Goal: Information Seeking & Learning: Learn about a topic

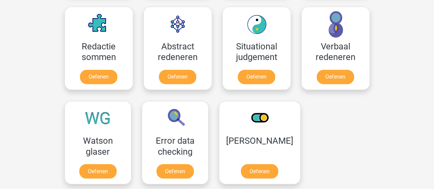
scroll to position [514, 0]
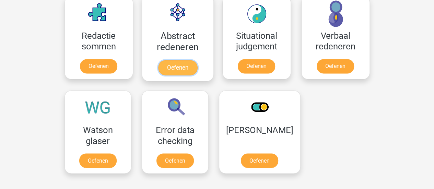
click at [188, 60] on link "Oefenen" at bounding box center [177, 67] width 39 height 15
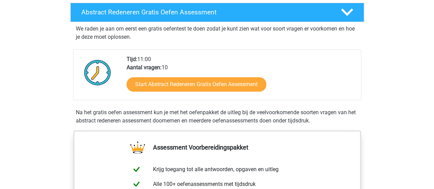
scroll to position [103, 0]
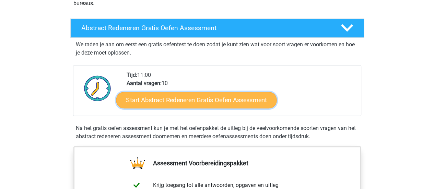
click at [203, 101] on link "Start Abstract Redeneren Gratis Oefen Assessment" at bounding box center [196, 100] width 160 height 16
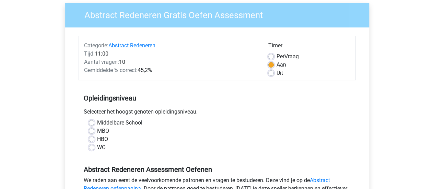
scroll to position [69, 0]
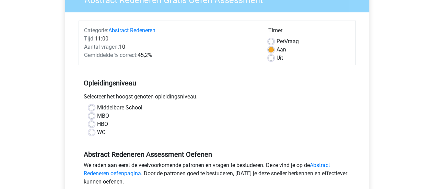
click at [97, 132] on label "WO" at bounding box center [101, 132] width 9 height 8
click at [94, 132] on input "WO" at bounding box center [91, 131] width 5 height 7
radio input "true"
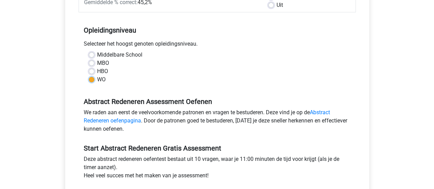
scroll to position [171, 0]
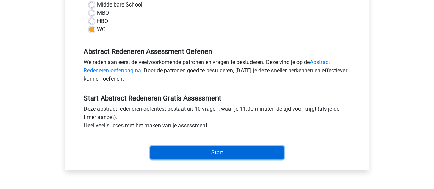
click at [178, 146] on input "Start" at bounding box center [216, 152] width 133 height 13
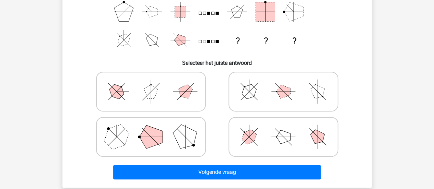
scroll to position [137, 0]
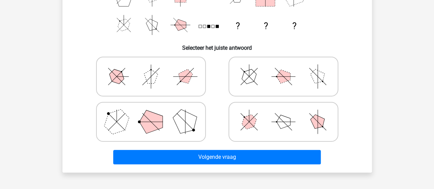
click at [294, 77] on icon at bounding box center [283, 76] width 103 height 34
click at [288, 68] on input "radio" at bounding box center [285, 65] width 4 height 4
radio input "true"
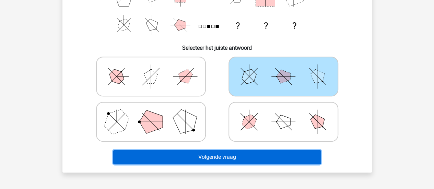
click at [264, 154] on button "Volgende vraag" at bounding box center [216, 157] width 207 height 14
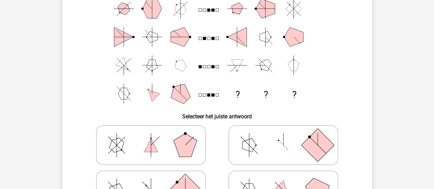
scroll to position [103, 0]
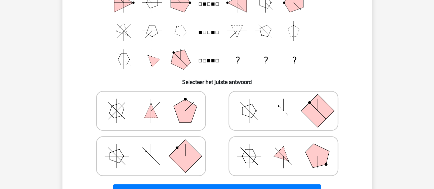
click at [191, 113] on polygon at bounding box center [184, 110] width 23 height 23
click at [155, 102] on input "radio" at bounding box center [153, 100] width 4 height 4
radio input "true"
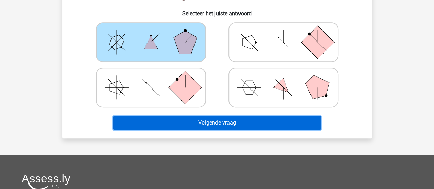
click at [226, 126] on button "Volgende vraag" at bounding box center [216, 122] width 207 height 14
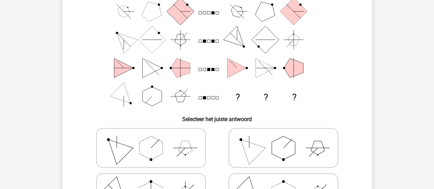
scroll to position [100, 0]
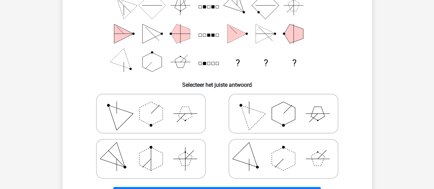
click at [175, 114] on icon at bounding box center [150, 113] width 103 height 34
click at [155, 105] on input "radio" at bounding box center [153, 102] width 4 height 4
radio input "true"
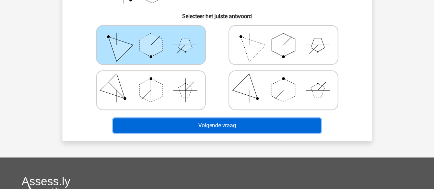
click at [217, 123] on button "Volgende vraag" at bounding box center [216, 125] width 207 height 14
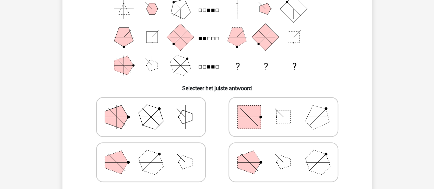
scroll to position [103, 0]
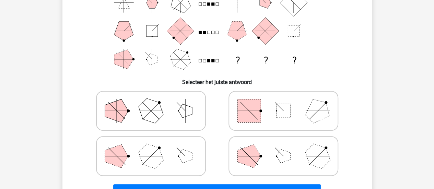
click at [150, 113] on polygon at bounding box center [150, 110] width 33 height 33
click at [151, 102] on input "radio" at bounding box center [153, 100] width 4 height 4
radio input "true"
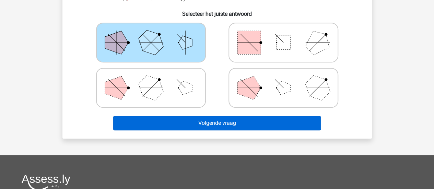
scroll to position [171, 0]
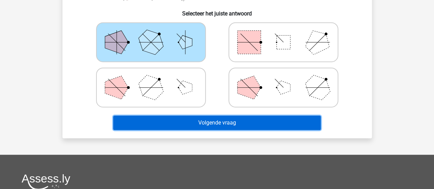
click at [209, 126] on button "Volgende vraag" at bounding box center [216, 122] width 207 height 14
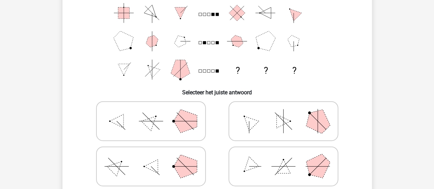
scroll to position [103, 0]
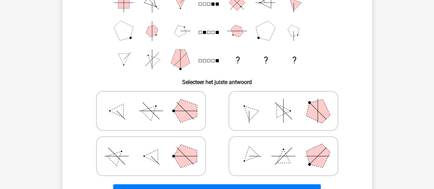
click at [159, 117] on icon at bounding box center [150, 111] width 103 height 34
click at [155, 102] on input "radio" at bounding box center [153, 100] width 4 height 4
radio input "true"
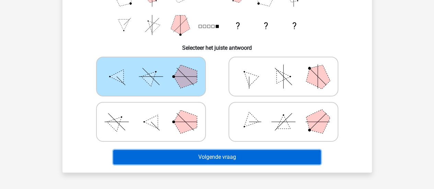
click at [221, 151] on button "Volgende vraag" at bounding box center [216, 157] width 207 height 14
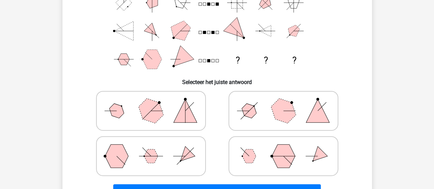
click at [180, 154] on icon at bounding box center [150, 156] width 103 height 34
click at [155, 147] on input "radio" at bounding box center [153, 145] width 4 height 4
radio input "true"
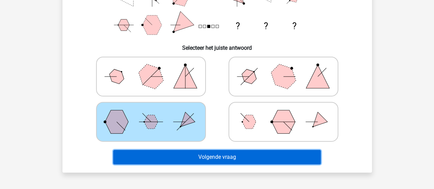
click at [199, 159] on button "Volgende vraag" at bounding box center [216, 157] width 207 height 14
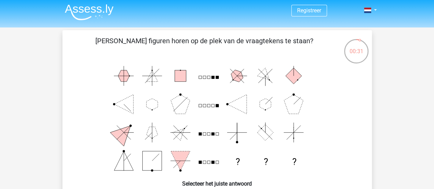
scroll to position [0, 0]
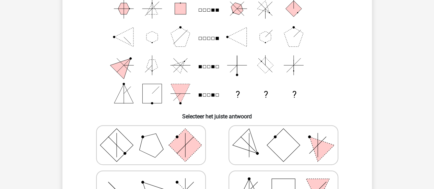
click at [331, 142] on icon at bounding box center [283, 145] width 103 height 34
click at [288, 136] on input "radio" at bounding box center [285, 134] width 4 height 4
radio input "true"
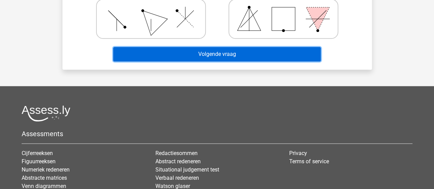
click at [277, 53] on button "Volgende vraag" at bounding box center [216, 54] width 207 height 14
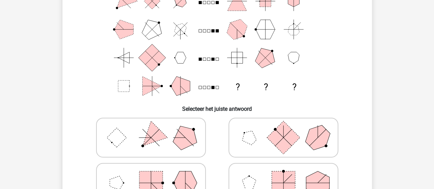
scroll to position [66, 0]
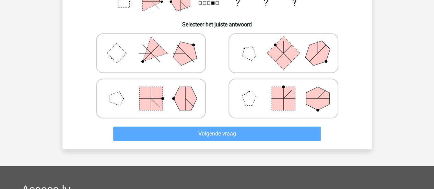
scroll to position [151, 0]
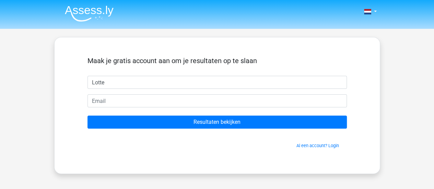
type input "Lotte"
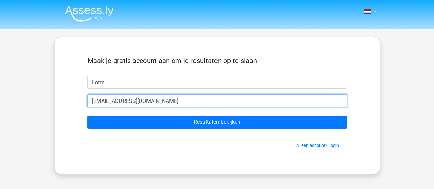
click at [101, 100] on input "[EMAIL_ADDRESS][DOMAIN_NAME]" at bounding box center [216, 100] width 259 height 13
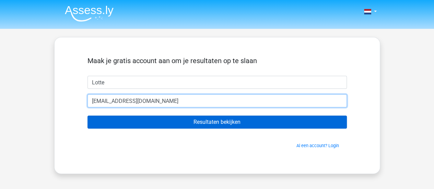
type input "[EMAIL_ADDRESS][DOMAIN_NAME]"
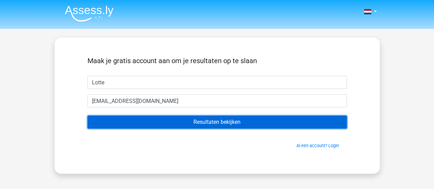
click at [205, 122] on input "Resultaten bekijken" at bounding box center [216, 121] width 259 height 13
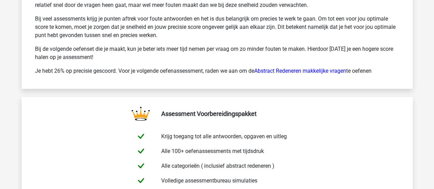
scroll to position [1097, 0]
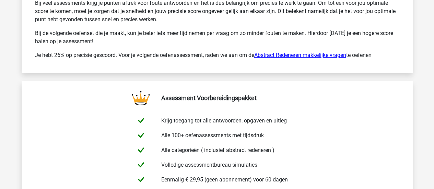
click at [294, 52] on link "Abstract Redeneren makkelijke vragen" at bounding box center [300, 55] width 92 height 7
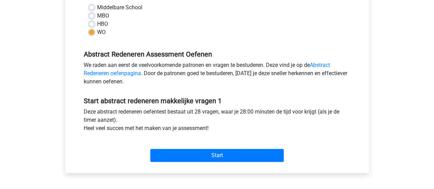
scroll to position [206, 0]
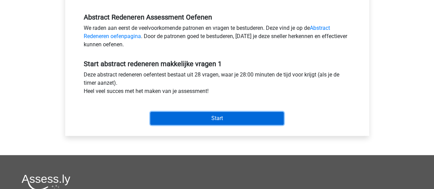
click at [238, 117] on input "Start" at bounding box center [216, 118] width 133 height 13
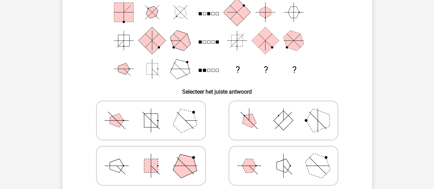
scroll to position [103, 0]
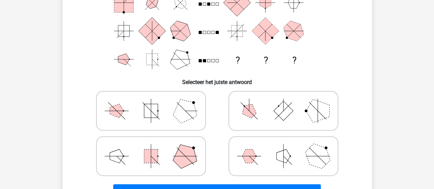
click at [265, 117] on icon at bounding box center [283, 111] width 103 height 34
click at [283, 102] on input "radio" at bounding box center [285, 100] width 4 height 4
radio input "true"
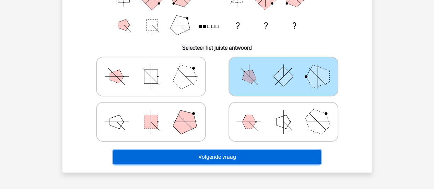
click at [269, 157] on button "Volgende vraag" at bounding box center [216, 157] width 207 height 14
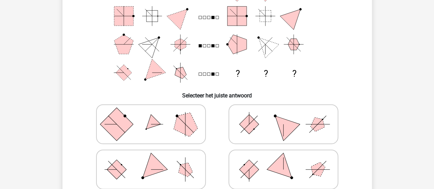
scroll to position [100, 0]
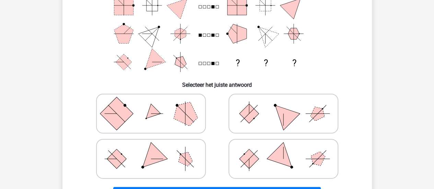
click at [199, 153] on icon at bounding box center [150, 159] width 103 height 34
click at [155, 150] on input "radio" at bounding box center [153, 148] width 4 height 4
radio input "true"
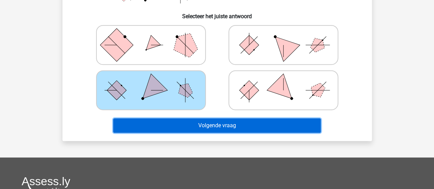
click at [228, 127] on button "Volgende vraag" at bounding box center [216, 125] width 207 height 14
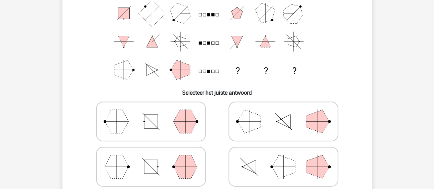
scroll to position [103, 0]
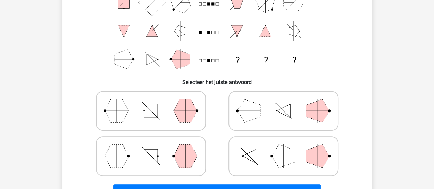
click at [302, 113] on icon at bounding box center [283, 111] width 103 height 34
click at [288, 102] on input "radio" at bounding box center [285, 100] width 4 height 4
radio input "true"
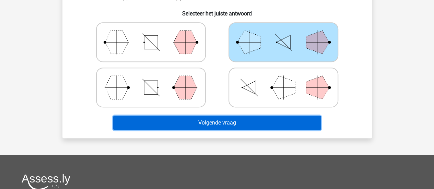
click at [283, 120] on button "Volgende vraag" at bounding box center [216, 122] width 207 height 14
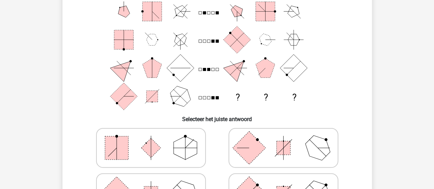
scroll to position [100, 0]
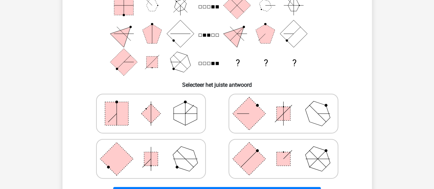
click at [131, 111] on icon at bounding box center [150, 113] width 103 height 34
click at [151, 105] on input "radio" at bounding box center [153, 102] width 4 height 4
radio input "true"
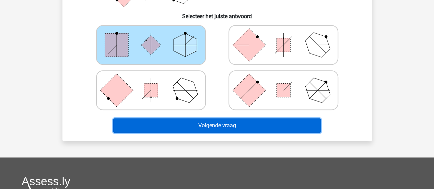
click at [208, 125] on button "Volgende vraag" at bounding box center [216, 125] width 207 height 14
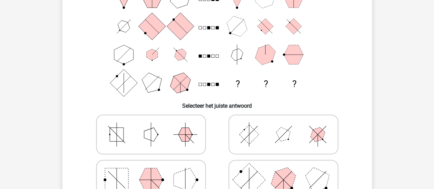
scroll to position [69, 0]
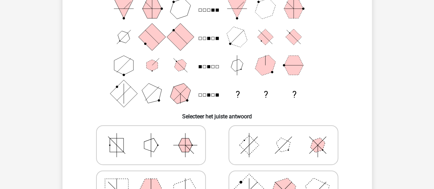
click at [297, 154] on icon at bounding box center [283, 145] width 103 height 34
click at [288, 136] on input "radio" at bounding box center [285, 134] width 4 height 4
radio input "true"
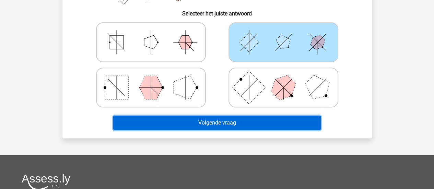
click at [277, 125] on button "Volgende vraag" at bounding box center [216, 122] width 207 height 14
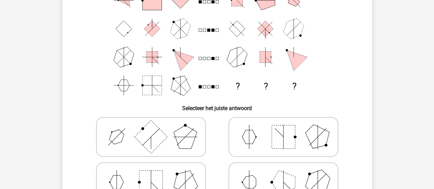
scroll to position [66, 0]
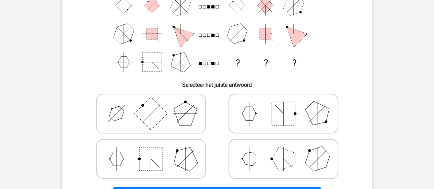
click at [295, 150] on icon at bounding box center [283, 159] width 103 height 34
click at [288, 150] on input "radio" at bounding box center [285, 148] width 4 height 4
radio input "true"
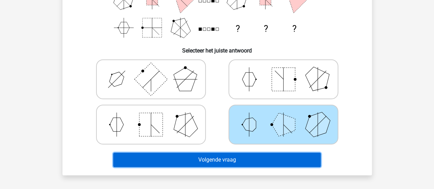
click at [293, 155] on button "Volgende vraag" at bounding box center [216, 160] width 207 height 14
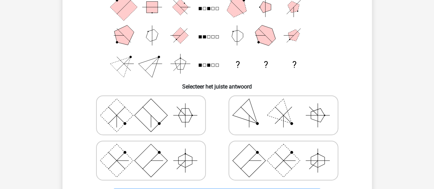
scroll to position [100, 0]
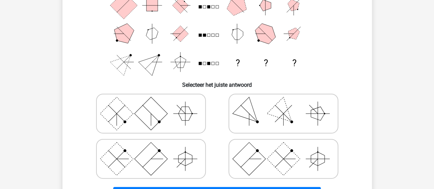
click at [188, 124] on icon at bounding box center [150, 113] width 103 height 34
click at [155, 105] on input "radio" at bounding box center [153, 102] width 4 height 4
radio input "true"
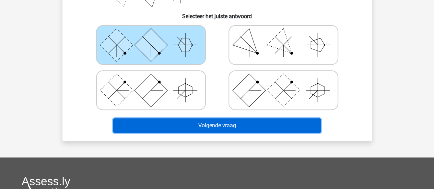
click at [199, 131] on button "Volgende vraag" at bounding box center [216, 125] width 207 height 14
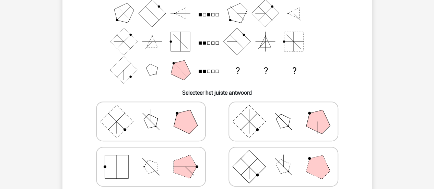
scroll to position [103, 0]
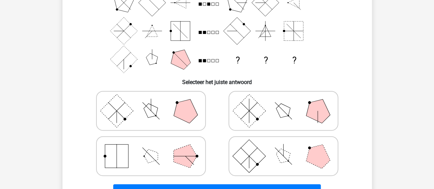
click at [259, 163] on icon at bounding box center [283, 156] width 103 height 34
click at [283, 147] on input "radio" at bounding box center [285, 145] width 4 height 4
radio input "true"
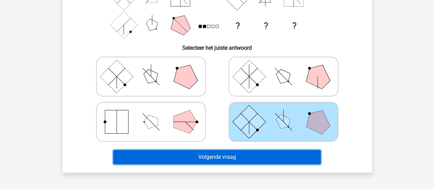
click at [263, 156] on button "Volgende vraag" at bounding box center [216, 157] width 207 height 14
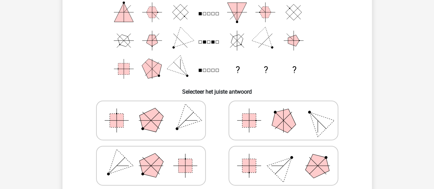
scroll to position [100, 0]
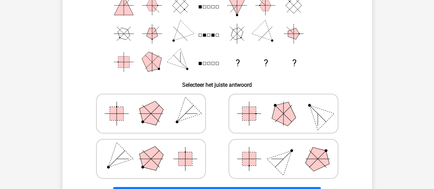
click at [254, 112] on rect at bounding box center [249, 114] width 14 height 14
click at [283, 105] on input "radio" at bounding box center [285, 102] width 4 height 4
radio input "true"
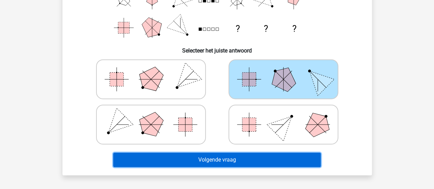
click at [247, 157] on button "Volgende vraag" at bounding box center [216, 160] width 207 height 14
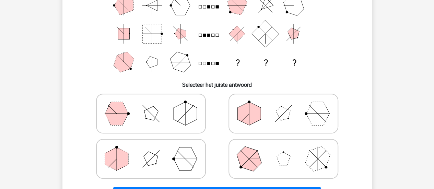
click at [200, 113] on icon at bounding box center [150, 113] width 103 height 34
click at [155, 105] on input "radio" at bounding box center [153, 102] width 4 height 4
radio input "true"
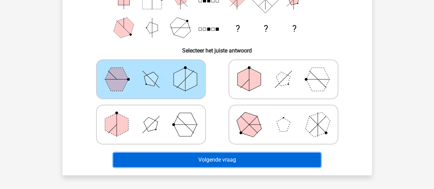
click at [212, 160] on button "Volgende vraag" at bounding box center [216, 160] width 207 height 14
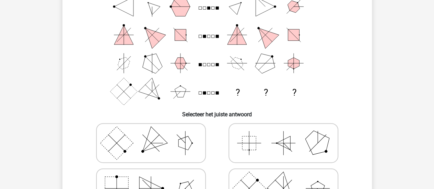
scroll to position [103, 0]
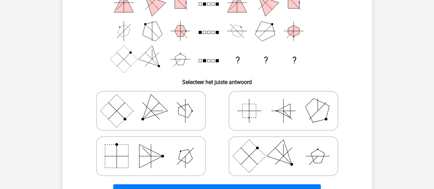
click at [302, 159] on icon at bounding box center [283, 156] width 103 height 34
click at [288, 147] on input "radio" at bounding box center [285, 145] width 4 height 4
radio input "true"
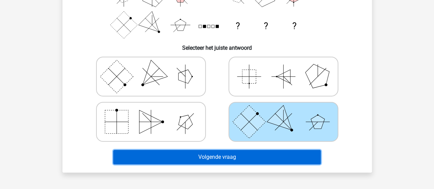
click at [302, 159] on button "Volgende vraag" at bounding box center [216, 157] width 207 height 14
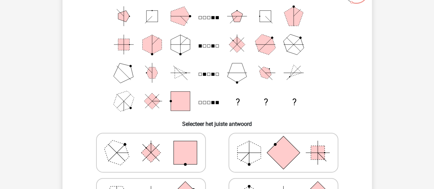
scroll to position [100, 0]
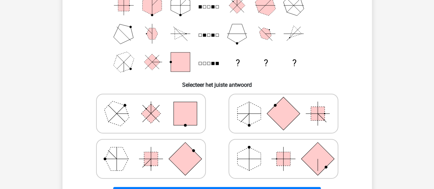
click at [178, 109] on rect at bounding box center [184, 113] width 23 height 23
click at [155, 105] on input "radio" at bounding box center [153, 102] width 4 height 4
radio input "true"
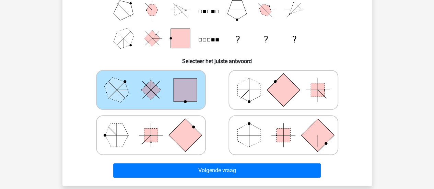
scroll to position [134, 0]
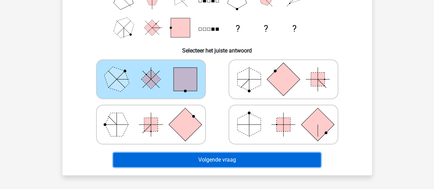
click at [227, 157] on button "Volgende vraag" at bounding box center [216, 160] width 207 height 14
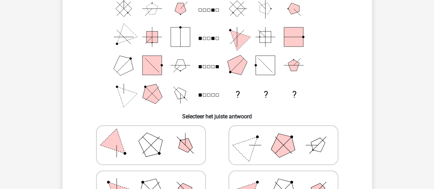
scroll to position [103, 0]
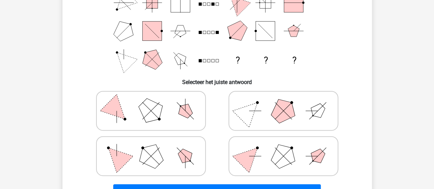
click at [310, 157] on icon at bounding box center [283, 156] width 103 height 34
click at [288, 147] on input "radio" at bounding box center [285, 145] width 4 height 4
radio input "true"
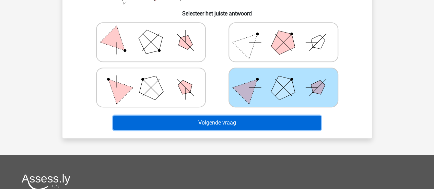
click at [300, 118] on button "Volgende vraag" at bounding box center [216, 122] width 207 height 14
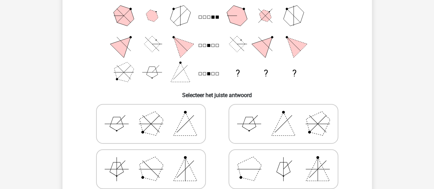
scroll to position [100, 0]
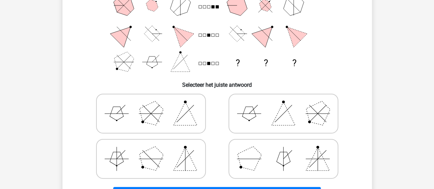
click at [193, 116] on icon at bounding box center [150, 113] width 103 height 34
click at [155, 105] on input "radio" at bounding box center [153, 102] width 4 height 4
radio input "true"
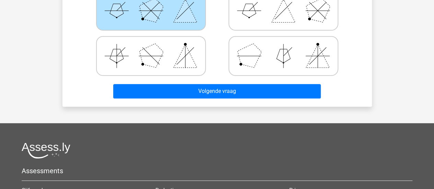
click at [244, 81] on div "Volgende vraag" at bounding box center [216, 89] width 287 height 23
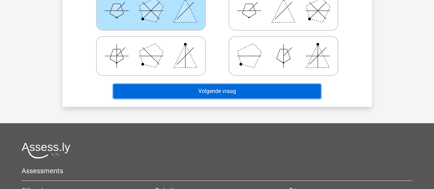
click at [243, 89] on button "Volgende vraag" at bounding box center [216, 91] width 207 height 14
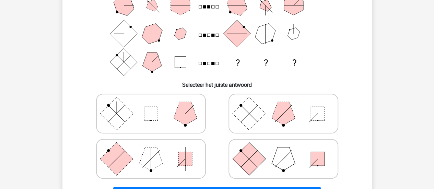
click at [261, 156] on rect at bounding box center [248, 158] width 33 height 33
click at [283, 150] on input "radio" at bounding box center [285, 148] width 4 height 4
radio input "true"
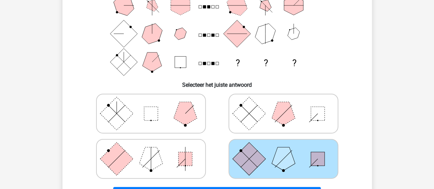
click at [267, 157] on icon at bounding box center [283, 159] width 103 height 34
click at [283, 150] on input "radio" at bounding box center [285, 148] width 4 height 4
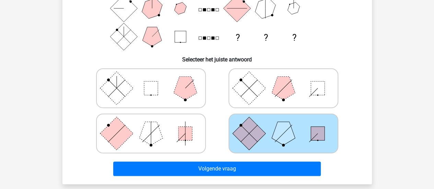
scroll to position [134, 0]
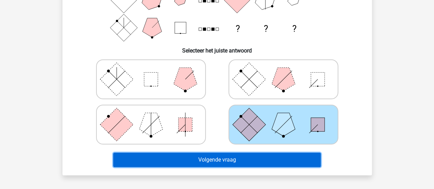
click at [266, 162] on button "Volgende vraag" at bounding box center [216, 160] width 207 height 14
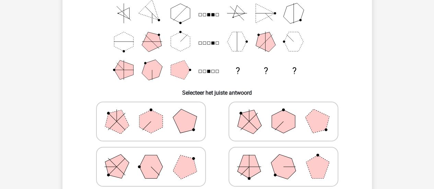
scroll to position [103, 0]
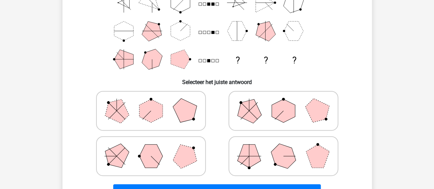
click at [267, 111] on icon at bounding box center [283, 111] width 103 height 34
click at [283, 102] on input "radio" at bounding box center [285, 100] width 4 height 4
radio input "true"
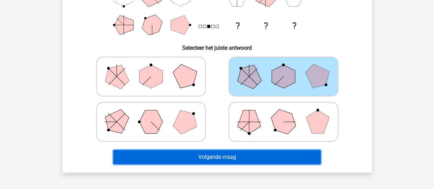
click at [264, 157] on button "Volgende vraag" at bounding box center [216, 157] width 207 height 14
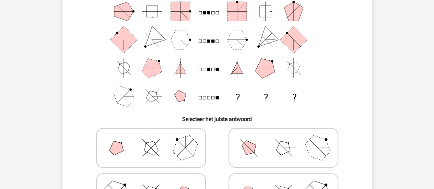
scroll to position [100, 0]
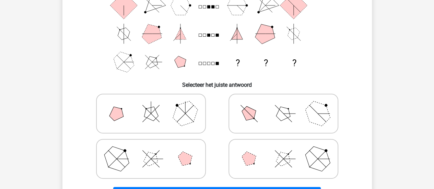
click at [247, 159] on polygon at bounding box center [249, 159] width 20 height 20
click at [283, 150] on input "radio" at bounding box center [285, 148] width 4 height 4
radio input "true"
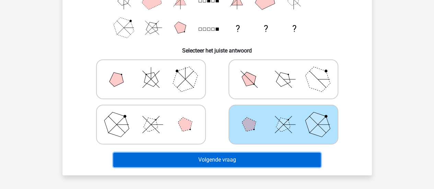
click at [247, 159] on button "Volgende vraag" at bounding box center [216, 160] width 207 height 14
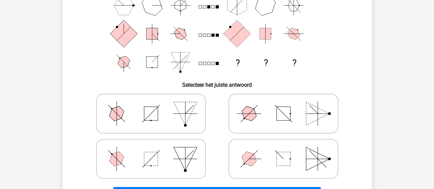
click at [282, 174] on icon at bounding box center [283, 159] width 103 height 34
click at [283, 150] on input "radio" at bounding box center [285, 148] width 4 height 4
radio input "true"
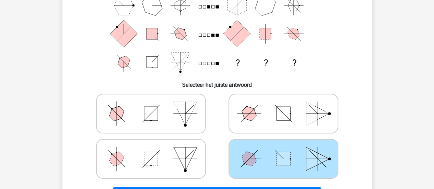
scroll to position [134, 0]
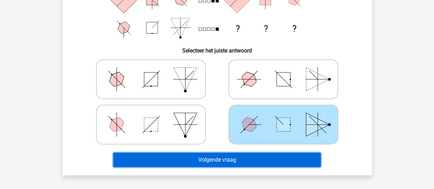
click at [263, 163] on button "Volgende vraag" at bounding box center [216, 160] width 207 height 14
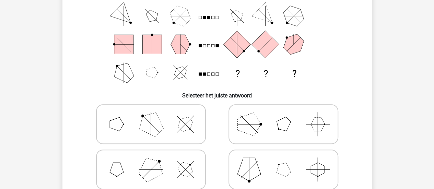
scroll to position [100, 0]
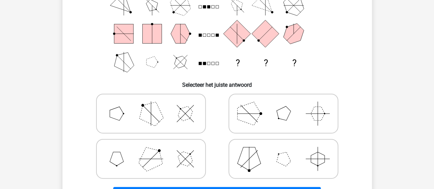
click at [276, 119] on icon at bounding box center [283, 113] width 103 height 34
click at [283, 105] on input "radio" at bounding box center [285, 102] width 4 height 4
radio input "true"
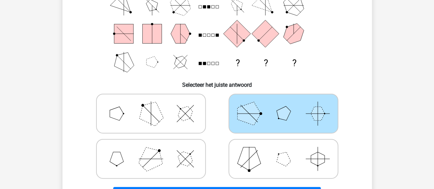
scroll to position [66, 0]
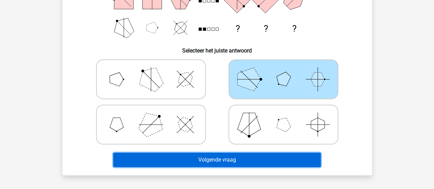
click at [228, 160] on button "Volgende vraag" at bounding box center [216, 160] width 207 height 14
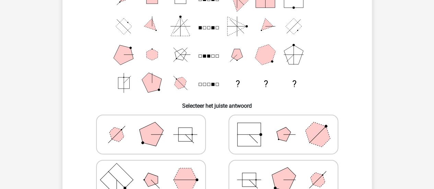
scroll to position [100, 0]
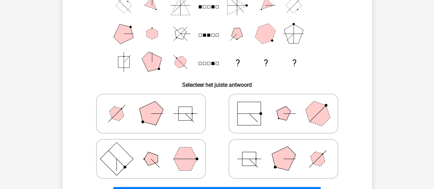
click at [253, 161] on rect at bounding box center [249, 159] width 14 height 14
click at [283, 150] on input "radio" at bounding box center [285, 148] width 4 height 4
radio input "true"
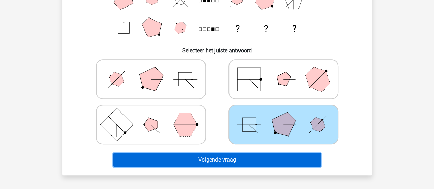
click at [253, 161] on button "Volgende vraag" at bounding box center [216, 160] width 207 height 14
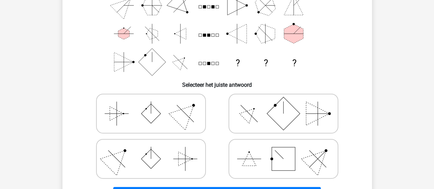
click at [155, 114] on rect at bounding box center [151, 114] width 20 height 20
click at [155, 105] on input "radio" at bounding box center [153, 102] width 4 height 4
radio input "true"
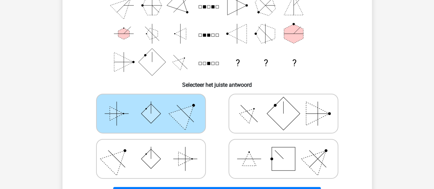
click at [240, 152] on icon at bounding box center [283, 159] width 103 height 34
click at [283, 150] on input "radio" at bounding box center [285, 148] width 4 height 4
radio input "true"
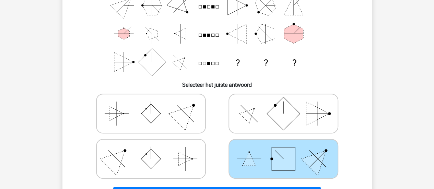
scroll to position [134, 0]
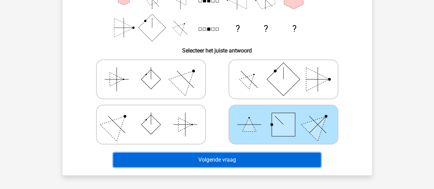
click at [243, 156] on button "Volgende vraag" at bounding box center [216, 160] width 207 height 14
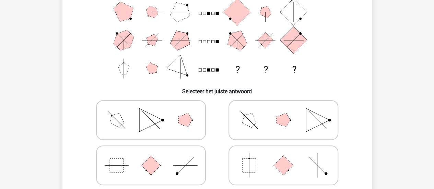
scroll to position [100, 0]
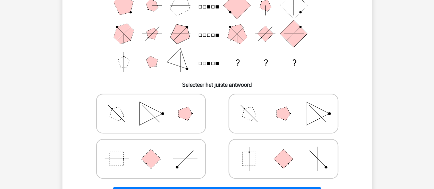
click at [246, 155] on rect at bounding box center [249, 159] width 14 height 14
click at [283, 150] on input "radio" at bounding box center [285, 148] width 4 height 4
radio input "true"
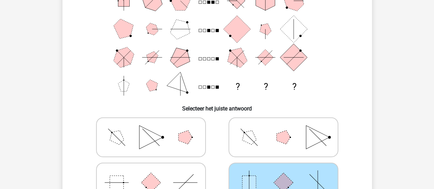
scroll to position [66, 0]
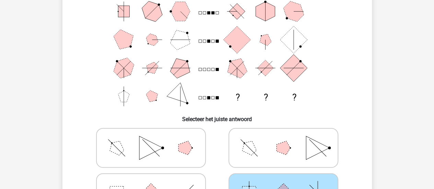
click at [155, 182] on input "radio" at bounding box center [153, 182] width 4 height 4
radio input "true"
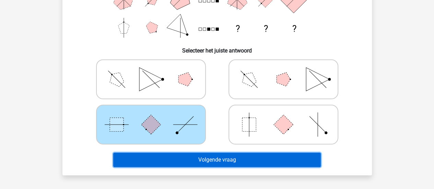
click at [203, 167] on button "Volgende vraag" at bounding box center [216, 160] width 207 height 14
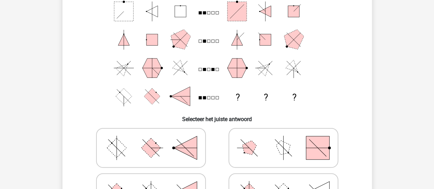
click at [283, 181] on input "radio" at bounding box center [285, 182] width 4 height 4
radio input "true"
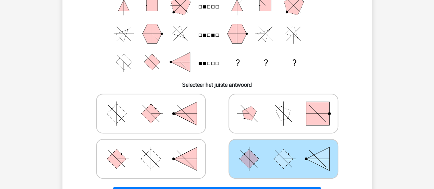
scroll to position [134, 0]
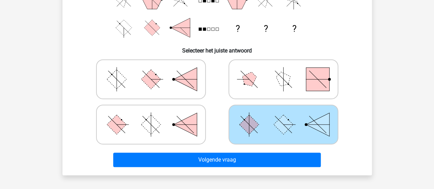
click at [276, 144] on label at bounding box center [283, 125] width 110 height 40
click at [283, 116] on input "radio" at bounding box center [285, 113] width 4 height 4
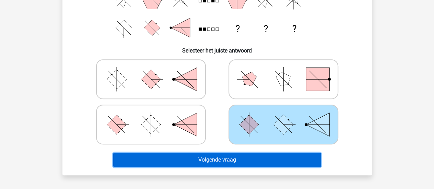
click at [271, 157] on button "Volgende vraag" at bounding box center [216, 160] width 207 height 14
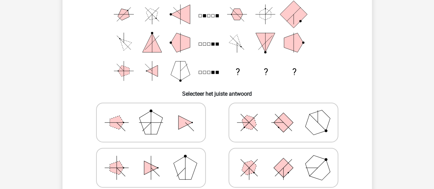
scroll to position [100, 0]
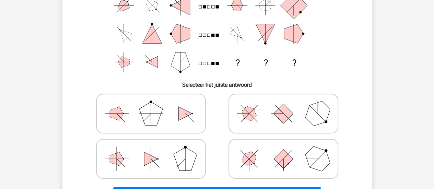
click at [197, 172] on icon at bounding box center [150, 159] width 103 height 34
click at [155, 150] on input "radio" at bounding box center [153, 148] width 4 height 4
radio input "true"
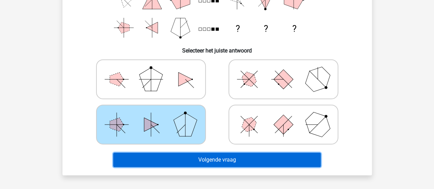
click at [221, 159] on button "Volgende vraag" at bounding box center [216, 160] width 207 height 14
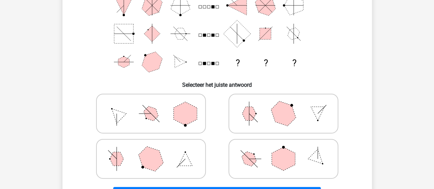
click at [237, 158] on icon at bounding box center [283, 159] width 103 height 34
click at [283, 150] on input "radio" at bounding box center [285, 148] width 4 height 4
radio input "true"
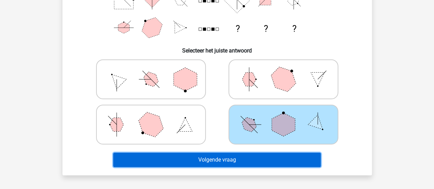
click at [235, 159] on button "Volgende vraag" at bounding box center [216, 160] width 207 height 14
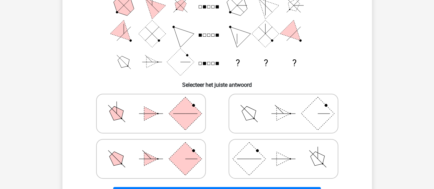
click at [184, 114] on rect at bounding box center [184, 113] width 33 height 33
click at [155, 105] on input "radio" at bounding box center [153, 102] width 4 height 4
radio input "true"
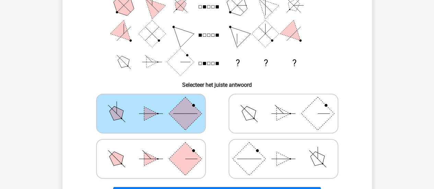
scroll to position [66, 0]
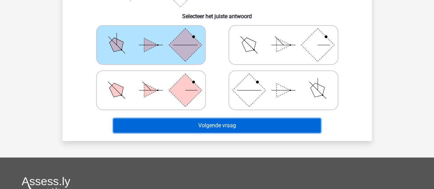
click at [237, 128] on button "Volgende vraag" at bounding box center [216, 125] width 207 height 14
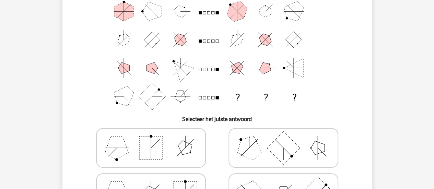
scroll to position [100, 0]
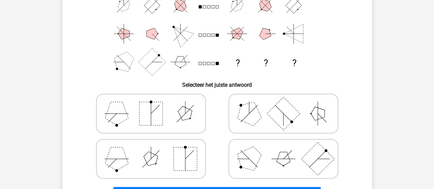
click at [129, 121] on icon at bounding box center [150, 113] width 103 height 34
click at [151, 105] on input "radio" at bounding box center [153, 102] width 4 height 4
radio input "true"
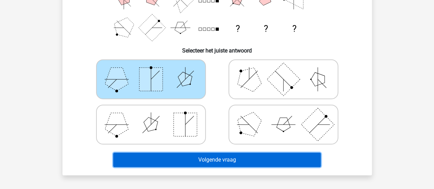
click at [190, 160] on button "Volgende vraag" at bounding box center [216, 160] width 207 height 14
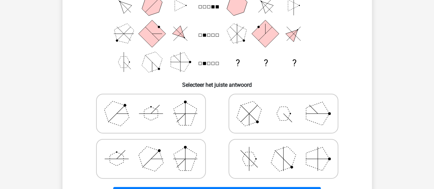
click at [198, 159] on icon at bounding box center [150, 159] width 103 height 34
click at [155, 150] on input "radio" at bounding box center [153, 148] width 4 height 4
radio input "true"
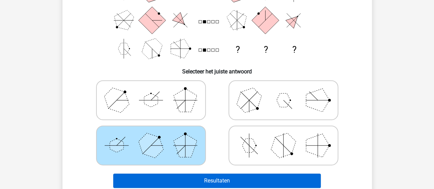
scroll to position [134, 0]
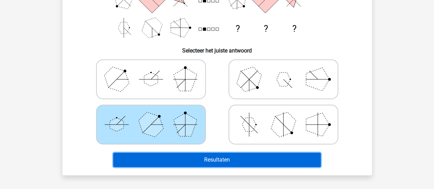
click at [220, 156] on button "Resultaten" at bounding box center [216, 160] width 207 height 14
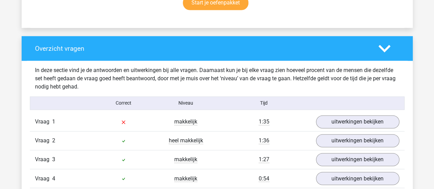
scroll to position [273, 0]
